Goal: Information Seeking & Learning: Find specific fact

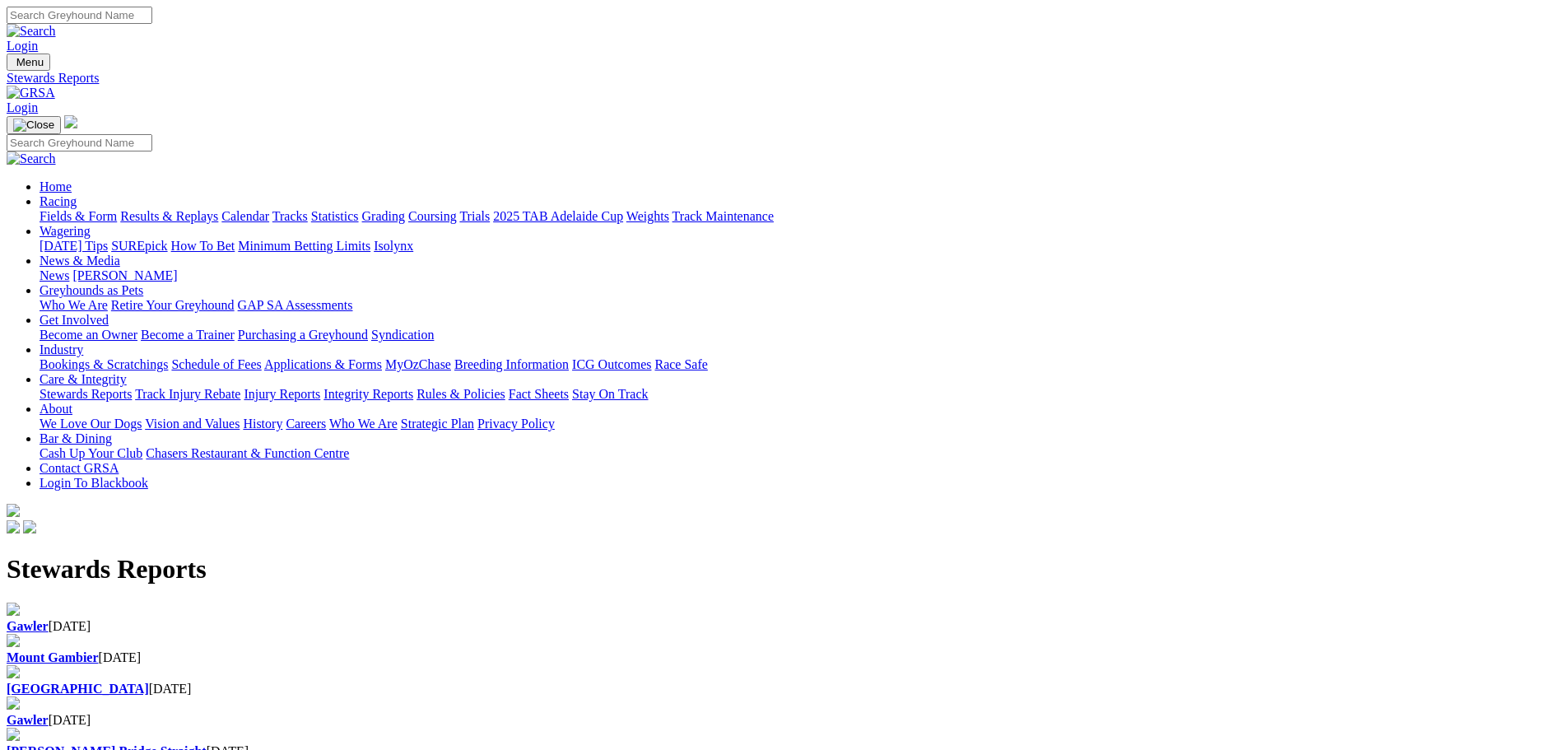
click at [149, 681] on b "[GEOGRAPHIC_DATA]" at bounding box center [78, 688] width 143 height 14
click at [524, 650] on div "Mount Gambier 02 Oct 2025" at bounding box center [784, 658] width 1555 height 15
click at [299, 602] on div "Gawler 03 Oct 2025" at bounding box center [784, 617] width 1555 height 31
